Goal: Task Accomplishment & Management: Manage account settings

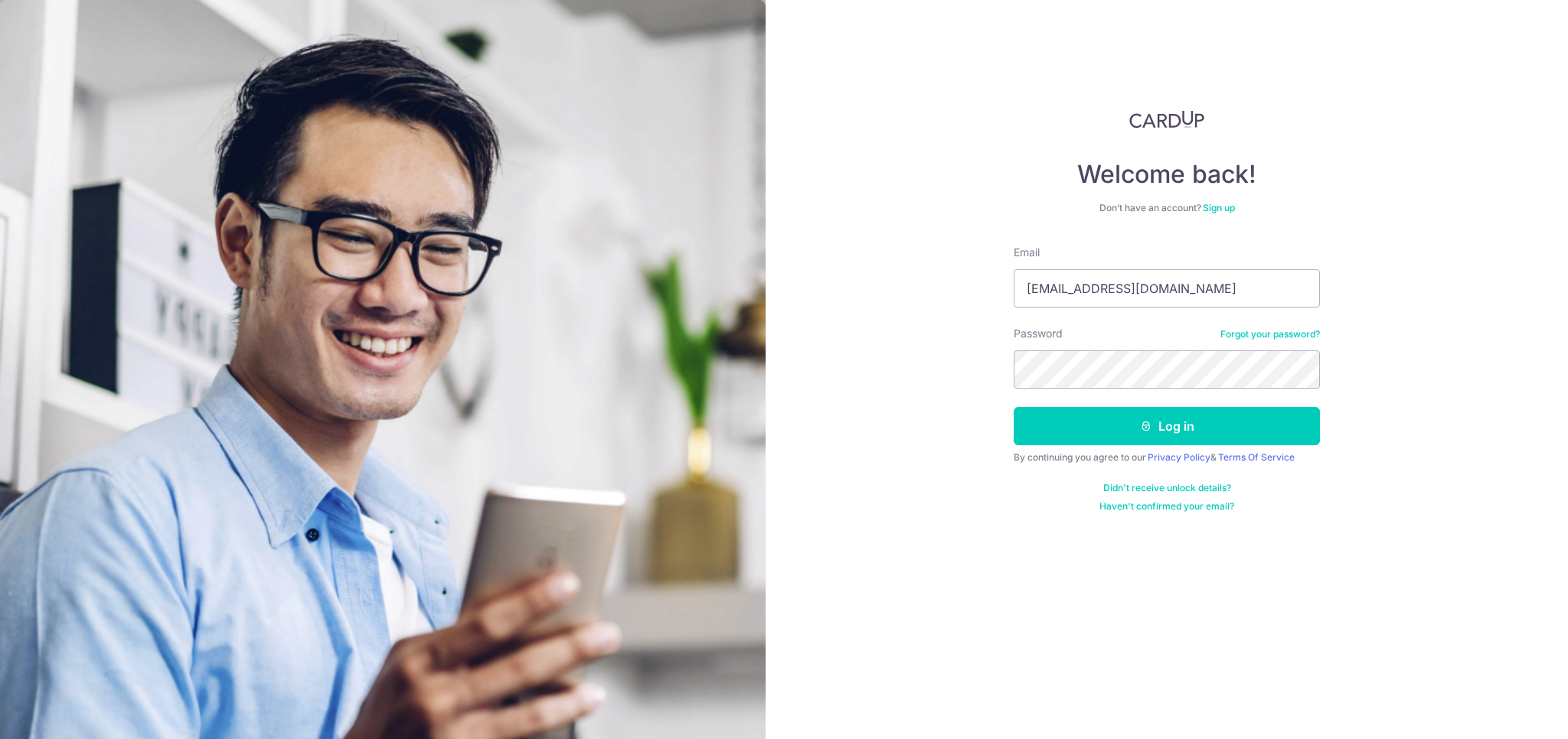
type input "[EMAIL_ADDRESS][DOMAIN_NAME]"
click at [1216, 416] on button "Log in" at bounding box center [1167, 426] width 306 height 38
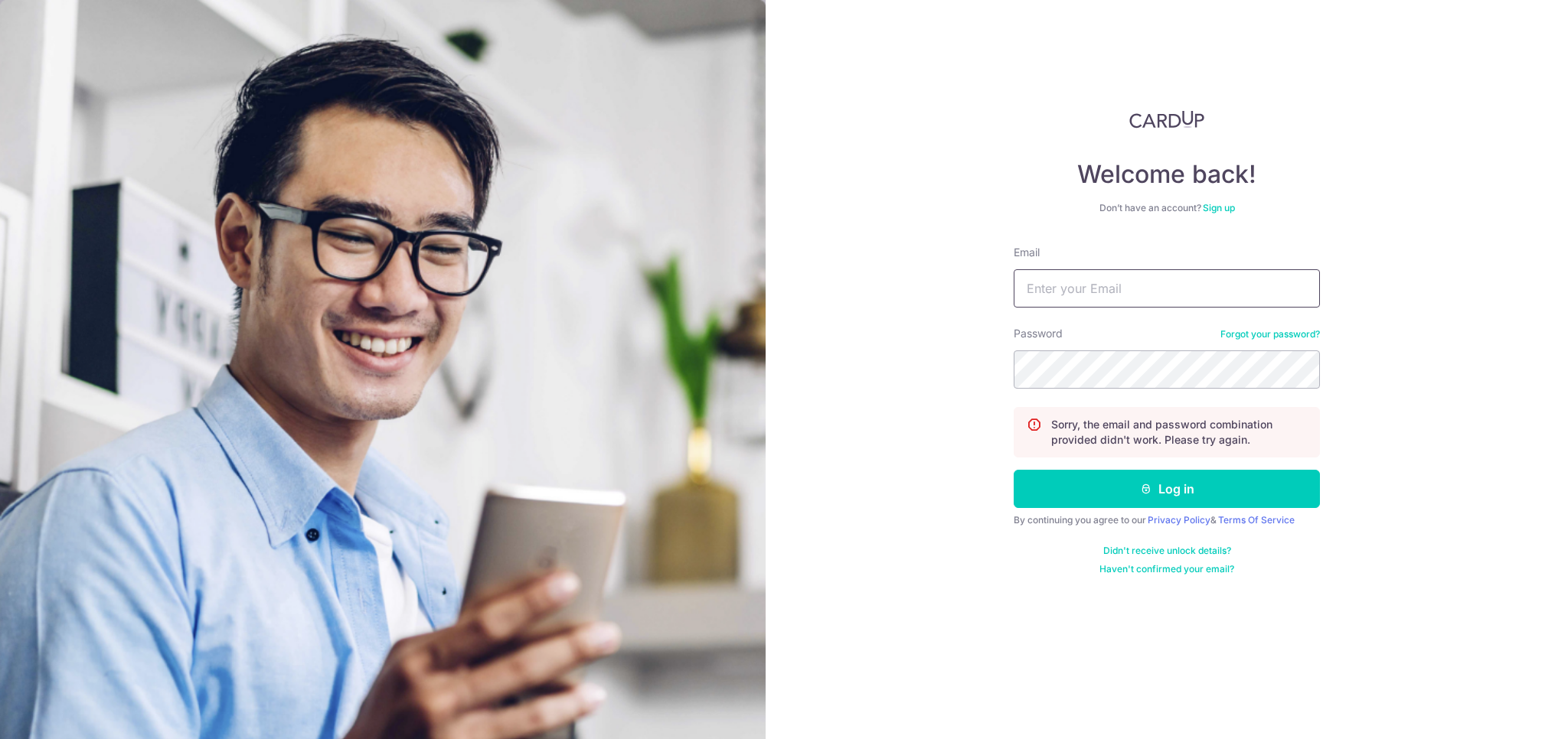
click at [1171, 286] on input "Email" at bounding box center [1167, 288] width 306 height 38
type input "[EMAIL_ADDRESS][DOMAIN_NAME]"
click at [1172, 484] on button "Log in" at bounding box center [1167, 489] width 306 height 38
click at [1132, 296] on input "Email" at bounding box center [1167, 288] width 306 height 38
type input "shinli.cpl@gmail.com"
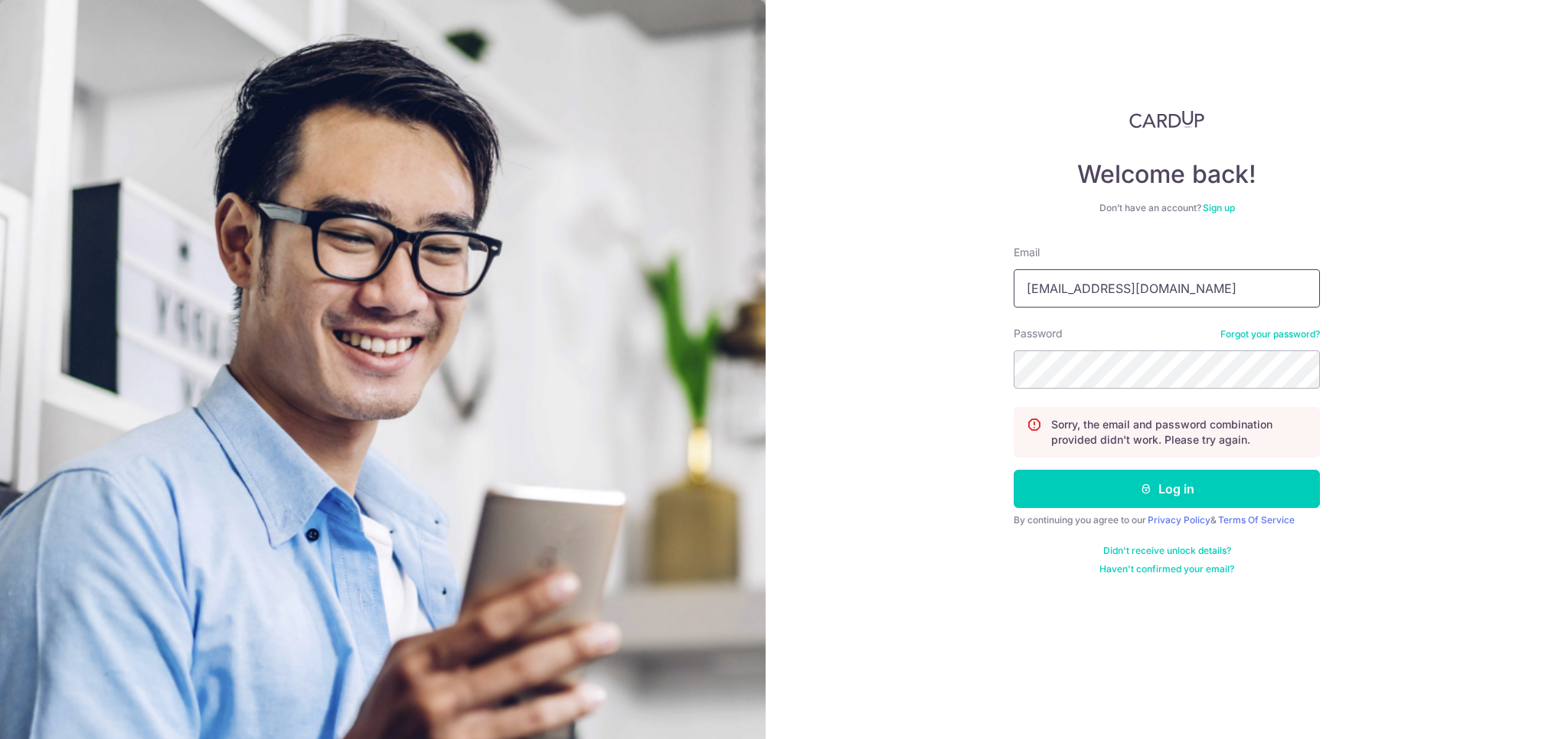
drag, startPoint x: 1164, startPoint y: 285, endPoint x: 830, endPoint y: 332, distance: 337.3
click at [830, 338] on div "Welcome back! Don’t have an account? Sign up Email shinli.cpl@gmail.com Passwor…" at bounding box center [1167, 369] width 802 height 739
drag, startPoint x: 1156, startPoint y: 299, endPoint x: 1145, endPoint y: 291, distance: 13.6
click at [1145, 291] on input "Email" at bounding box center [1167, 288] width 306 height 38
type input "[EMAIL_ADDRESS][DOMAIN_NAME]"
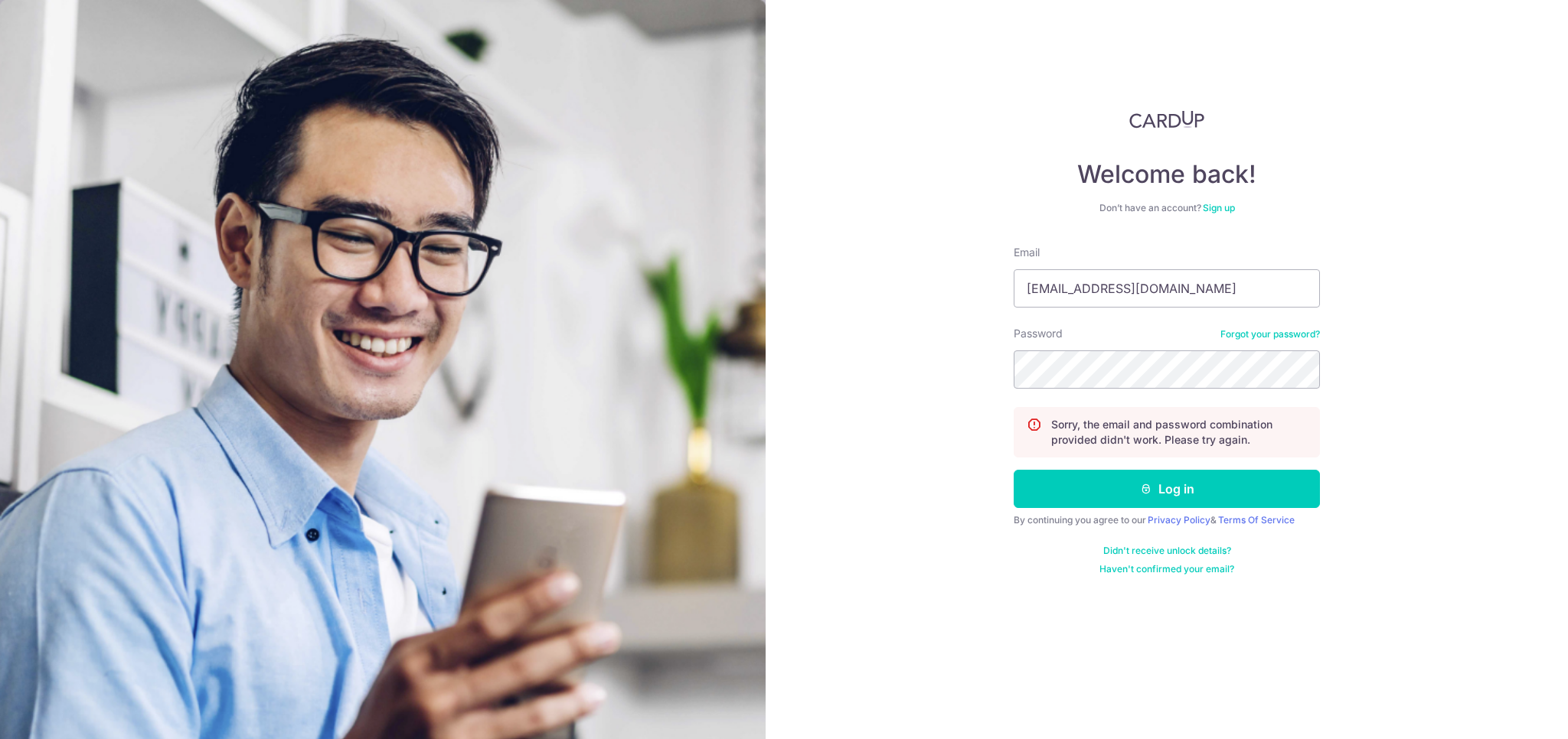
click at [1273, 335] on link "Forgot your password?" at bounding box center [1270, 334] width 99 height 12
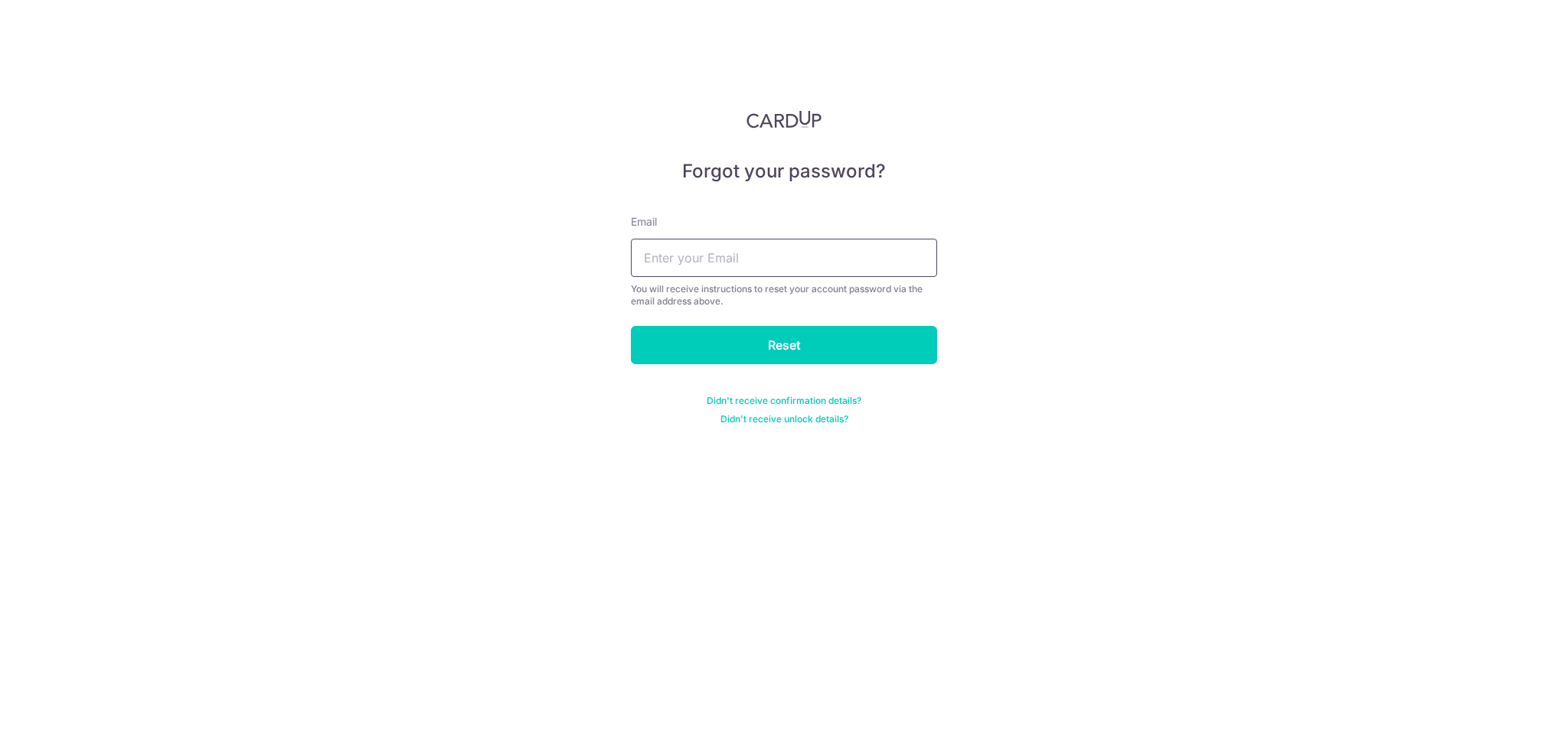
click at [778, 263] on input "text" at bounding box center [784, 258] width 306 height 38
type input "[EMAIL_ADDRESS][DOMAIN_NAME]"
click at [821, 344] on input "Reset" at bounding box center [784, 345] width 306 height 38
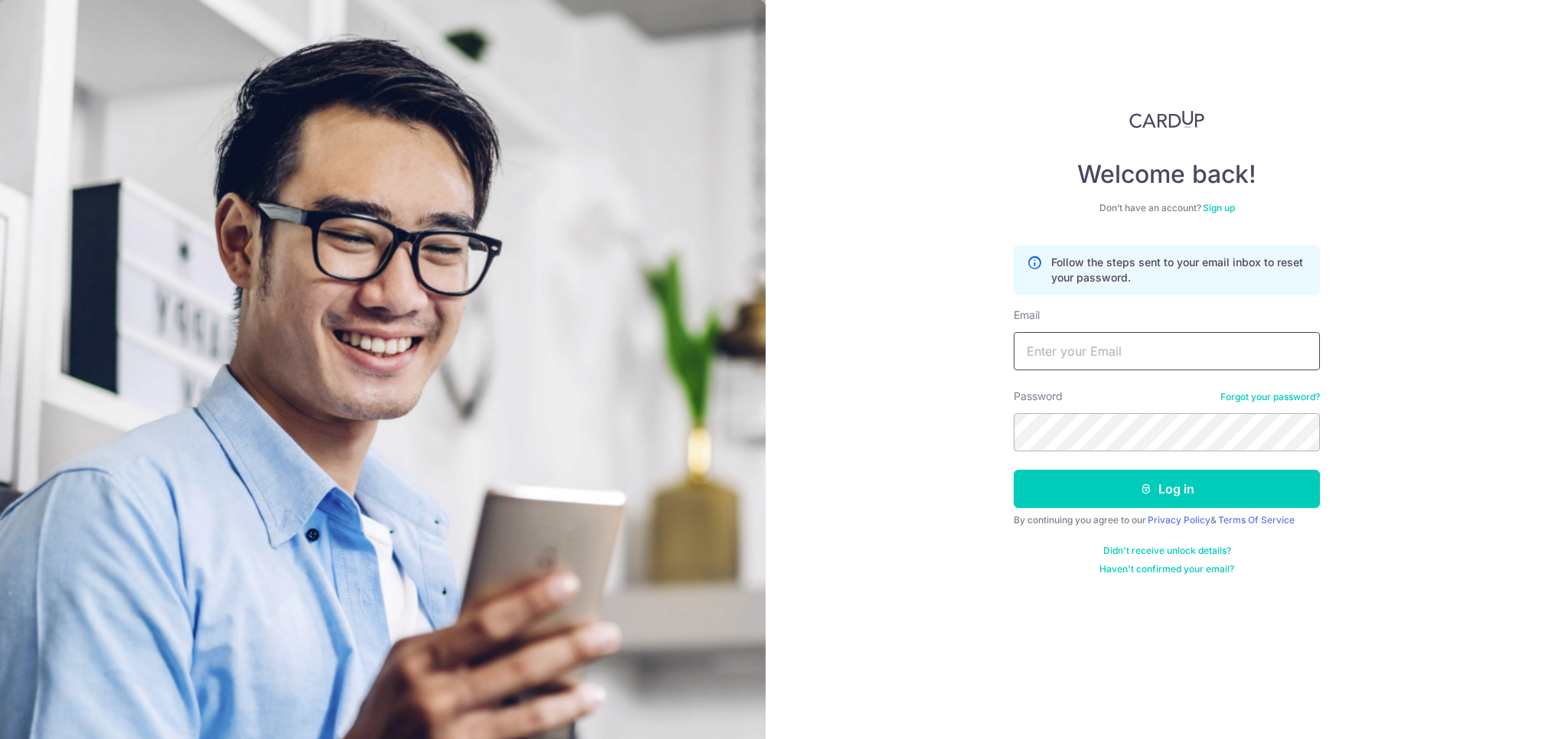
click at [1192, 343] on input "Email" at bounding box center [1167, 351] width 306 height 38
type input "[EMAIL_ADDRESS][DOMAIN_NAME]"
click at [1204, 354] on input "[EMAIL_ADDRESS][DOMAIN_NAME]" at bounding box center [1167, 351] width 306 height 38
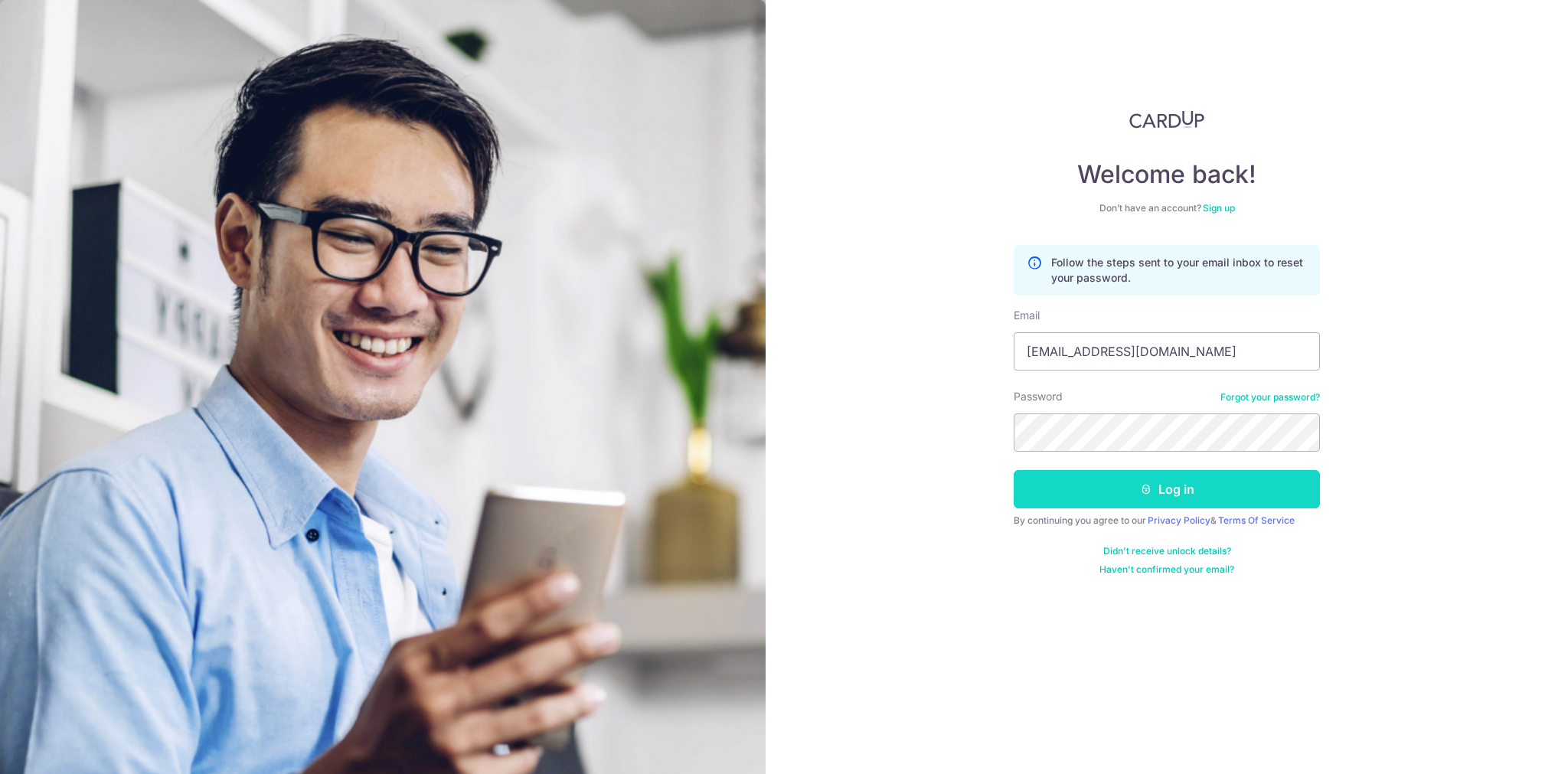
click at [1221, 478] on button "Log in" at bounding box center [1167, 490] width 306 height 38
